Goal: Task Accomplishment & Management: Use online tool/utility

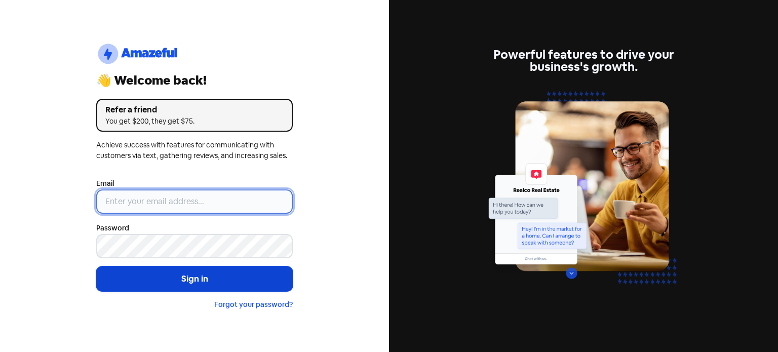
type input "[EMAIL_ADDRESS][DOMAIN_NAME]"
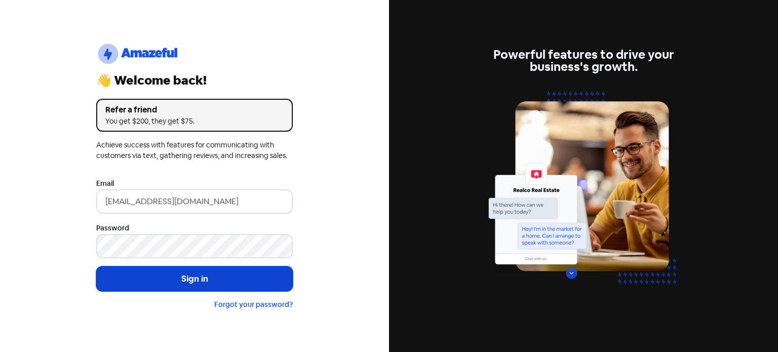
click at [183, 278] on button "Sign in" at bounding box center [194, 278] width 196 height 25
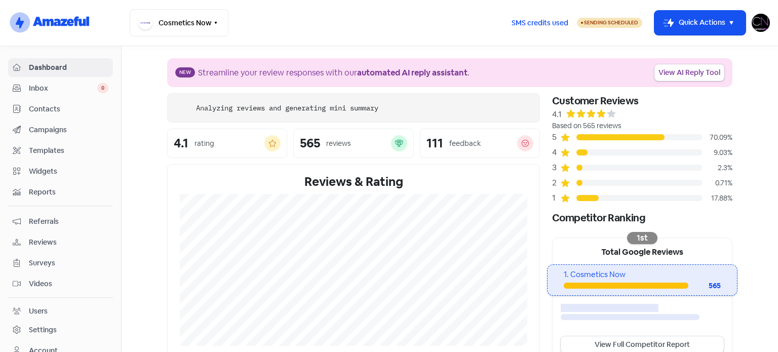
click at [60, 245] on span "Reviews" at bounding box center [68, 242] width 79 height 11
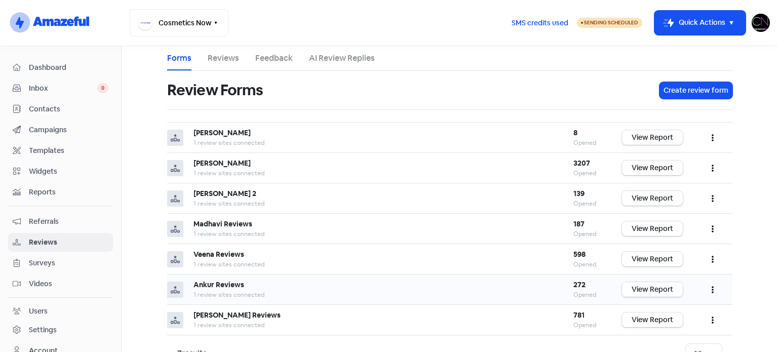
click at [668, 291] on link "View Report" at bounding box center [652, 289] width 61 height 15
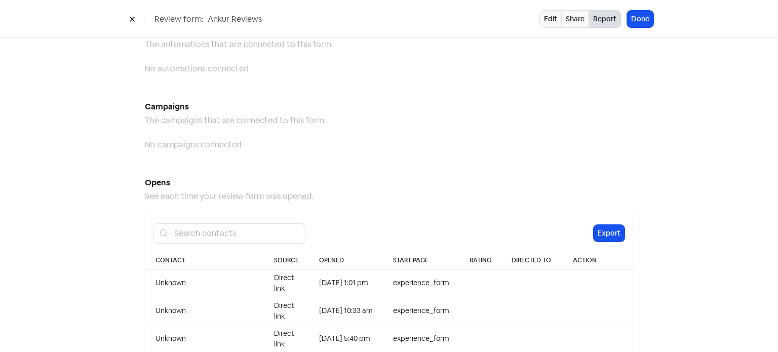
scroll to position [1064, 0]
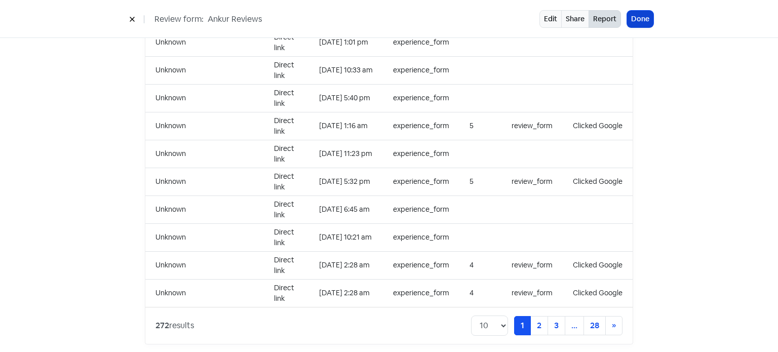
click at [648, 22] on button "Done" at bounding box center [640, 19] width 26 height 17
